Goal: Find specific page/section: Find specific page/section

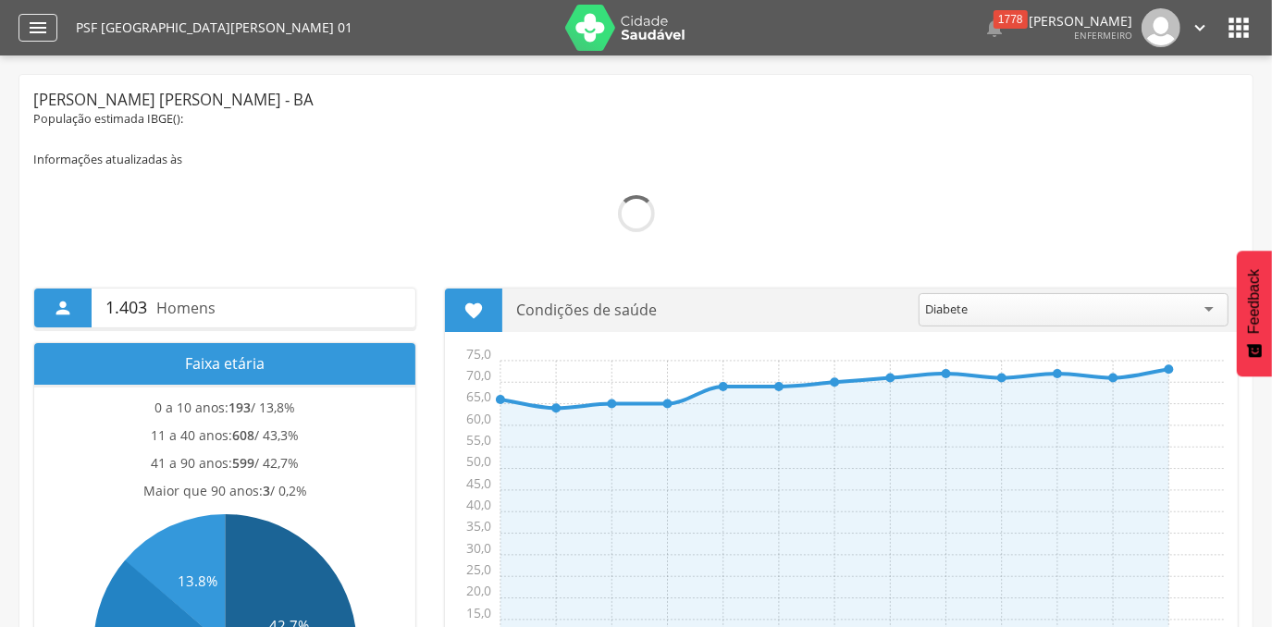
click at [43, 22] on icon "" at bounding box center [38, 28] width 22 height 22
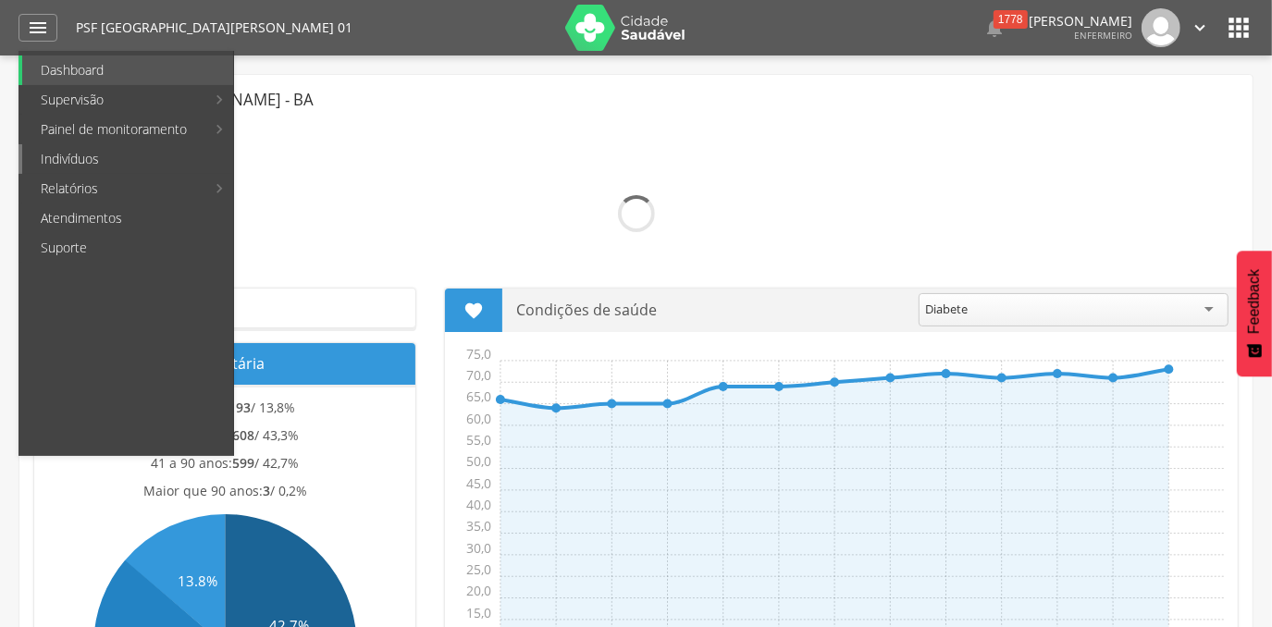
click at [68, 154] on link "Indivíduos" at bounding box center [127, 159] width 211 height 30
click at [68, 154] on div " Supervisão  Distritos  Ubs Coordenador: - [PERSON_NAME] [PERSON_NAME] / BA …" at bounding box center [636, 368] width 1272 height 627
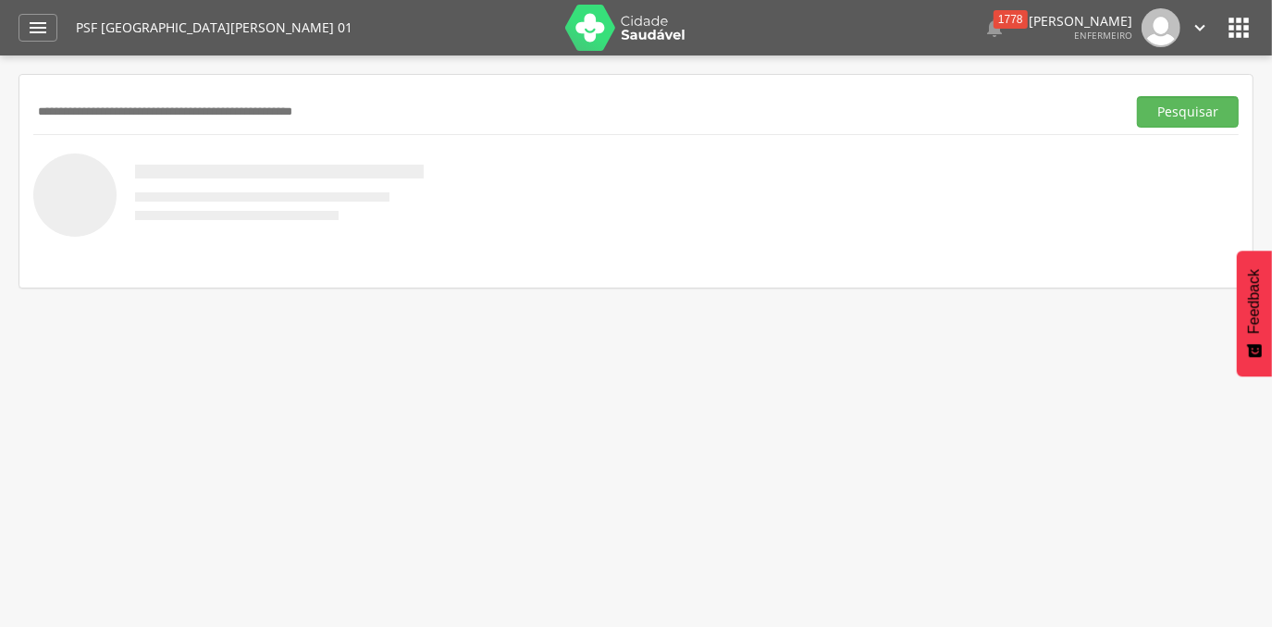
click at [115, 107] on input "text" at bounding box center [575, 111] width 1085 height 31
click at [1137, 96] on button "Pesquisar" at bounding box center [1188, 111] width 102 height 31
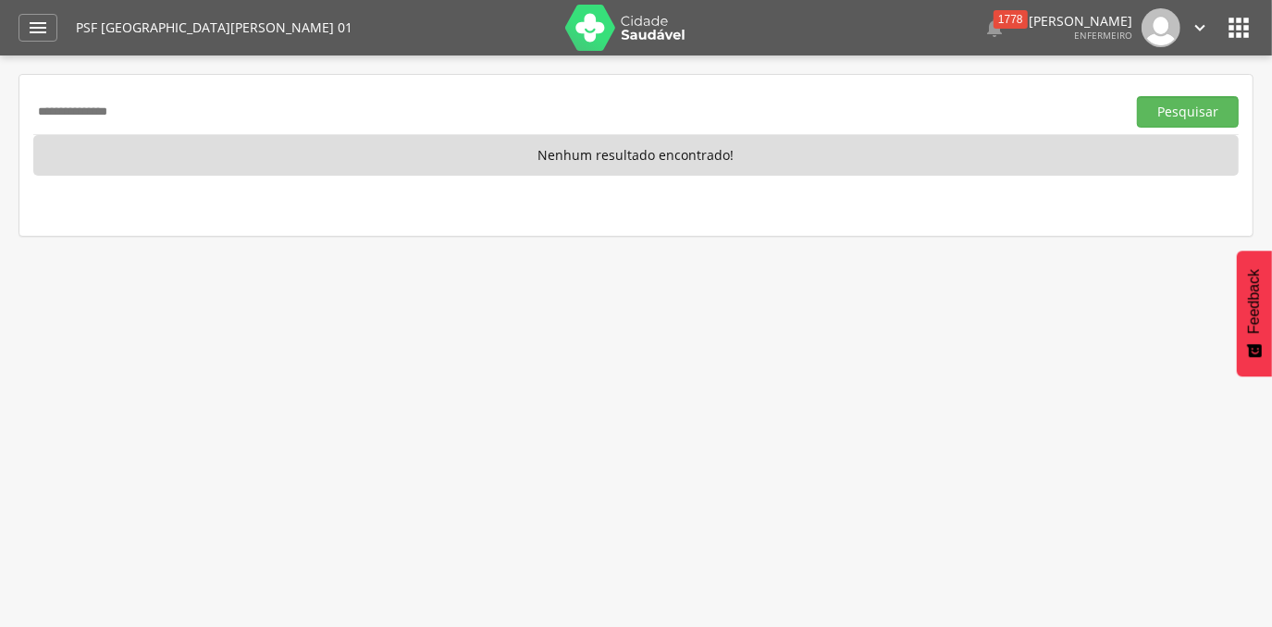
drag, startPoint x: 150, startPoint y: 112, endPoint x: 13, endPoint y: 95, distance: 137.9
click at [17, 97] on div " Supervisão  Distritos  Ubs Coordenador: - [PERSON_NAME] [PERSON_NAME] / BA …" at bounding box center [636, 368] width 1272 height 627
click at [1137, 96] on button "Pesquisar" at bounding box center [1188, 111] width 102 height 31
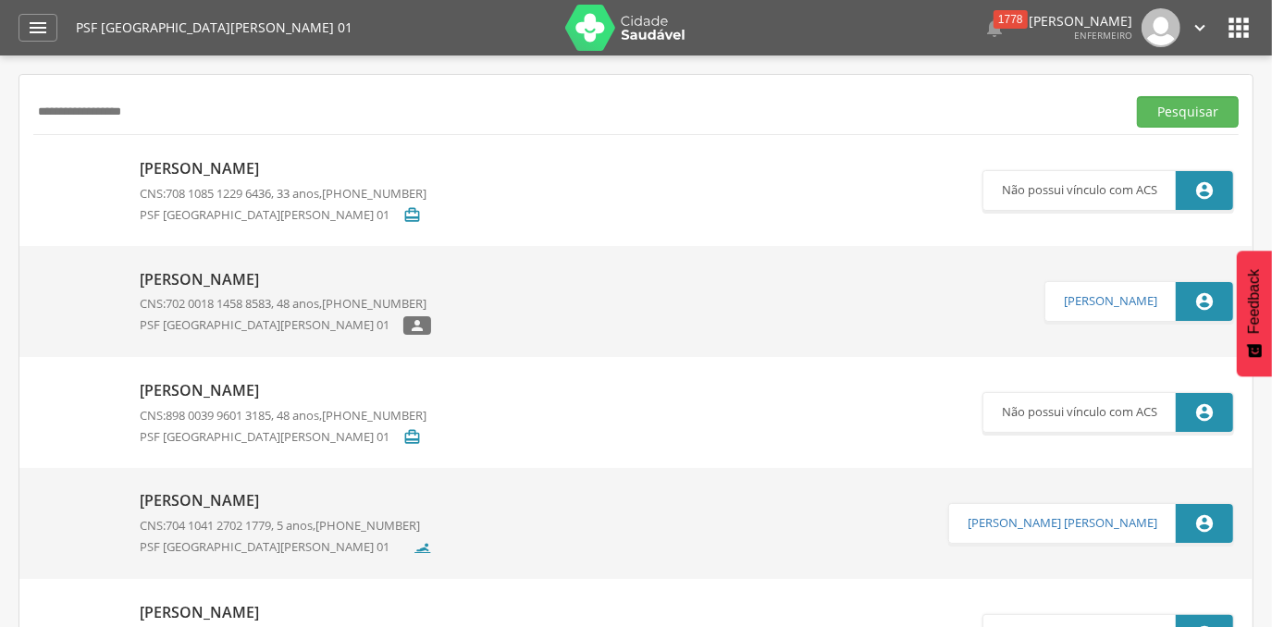
click at [179, 118] on input "**********" at bounding box center [575, 111] width 1085 height 31
type input "**********"
click at [1137, 96] on button "Pesquisar" at bounding box center [1188, 111] width 102 height 31
